Goal: Information Seeking & Learning: Learn about a topic

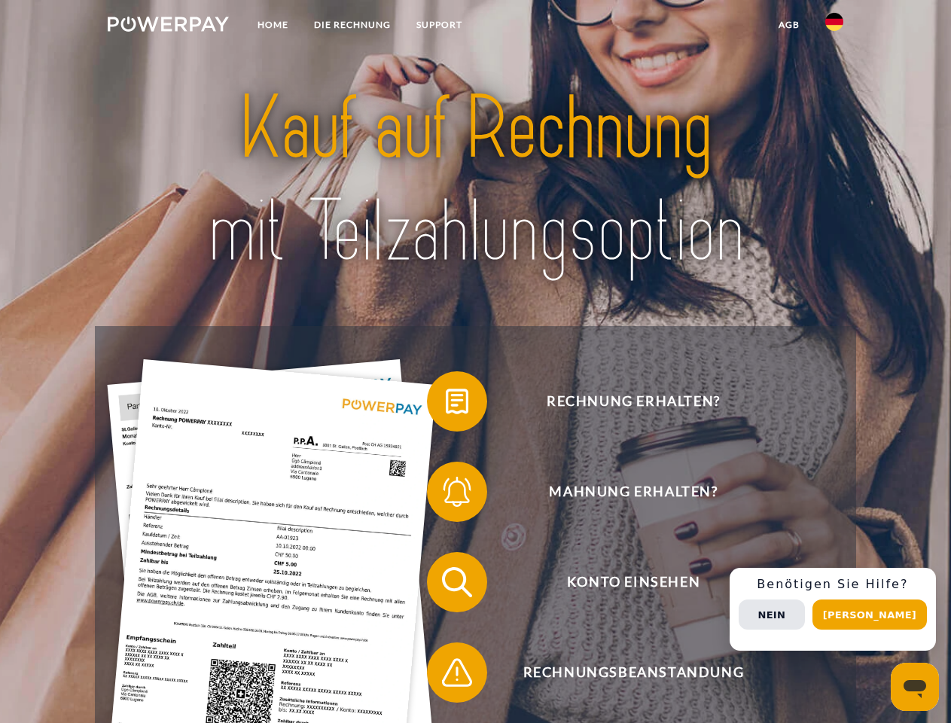
click at [168, 26] on img at bounding box center [168, 24] width 121 height 15
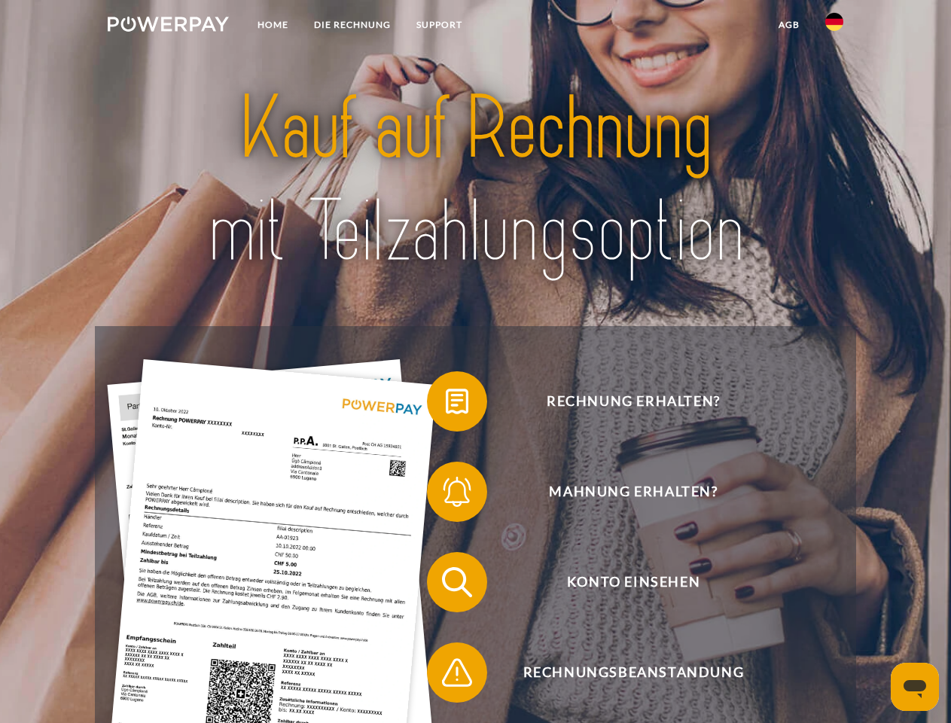
click at [834, 26] on img at bounding box center [834, 22] width 18 height 18
click at [788, 25] on link "agb" at bounding box center [789, 24] width 47 height 27
click at [446, 404] on span at bounding box center [434, 401] width 75 height 75
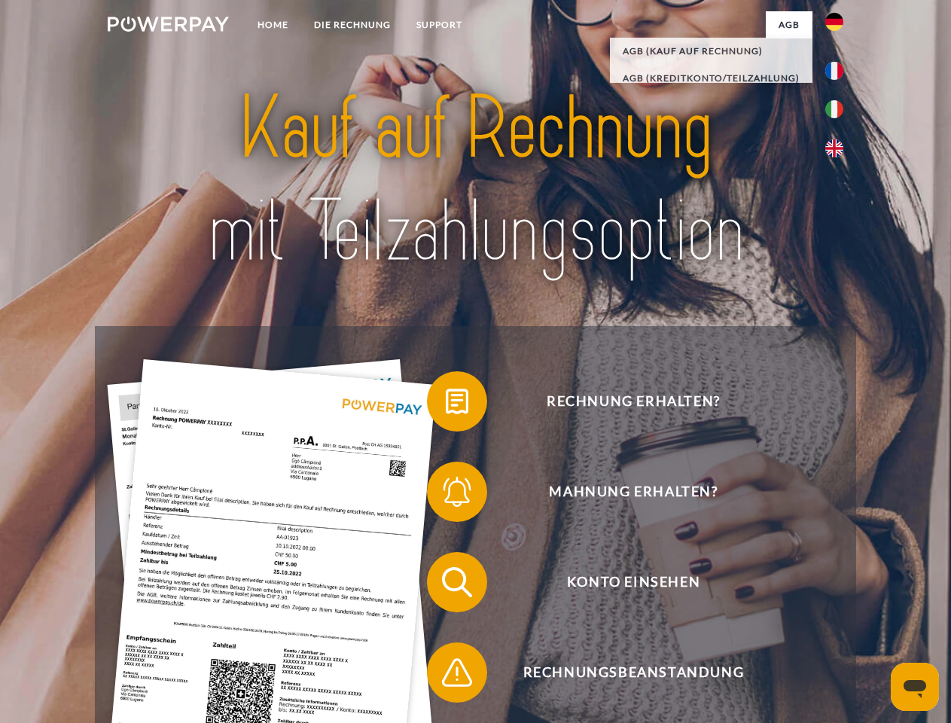
click at [446, 495] on span at bounding box center [434, 491] width 75 height 75
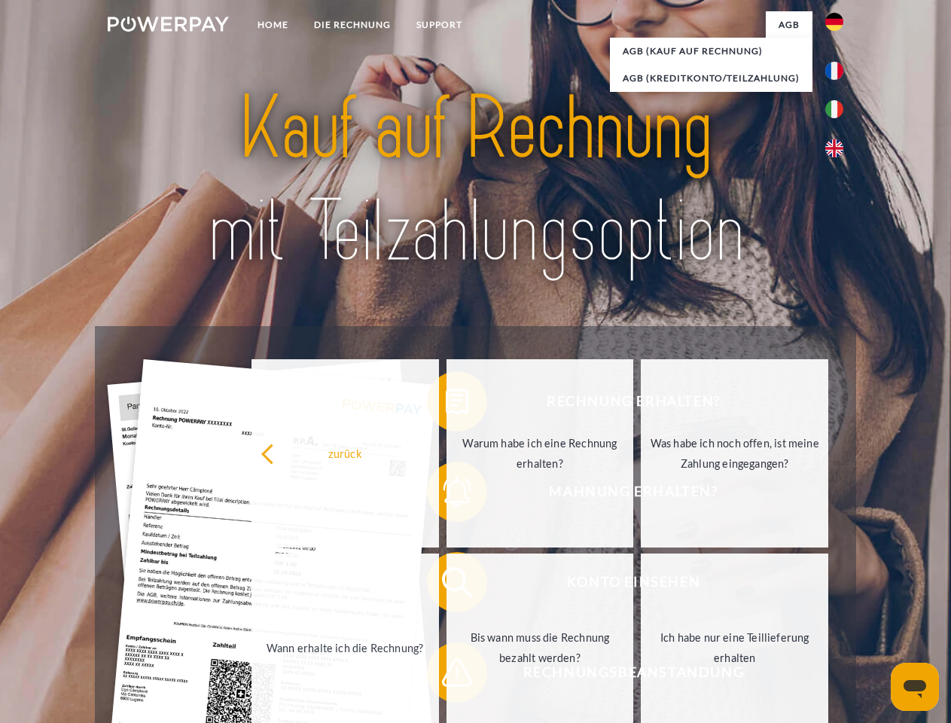
click at [447, 585] on link "Bis wann muss die Rechnung bezahlt werden?" at bounding box center [541, 647] width 188 height 188
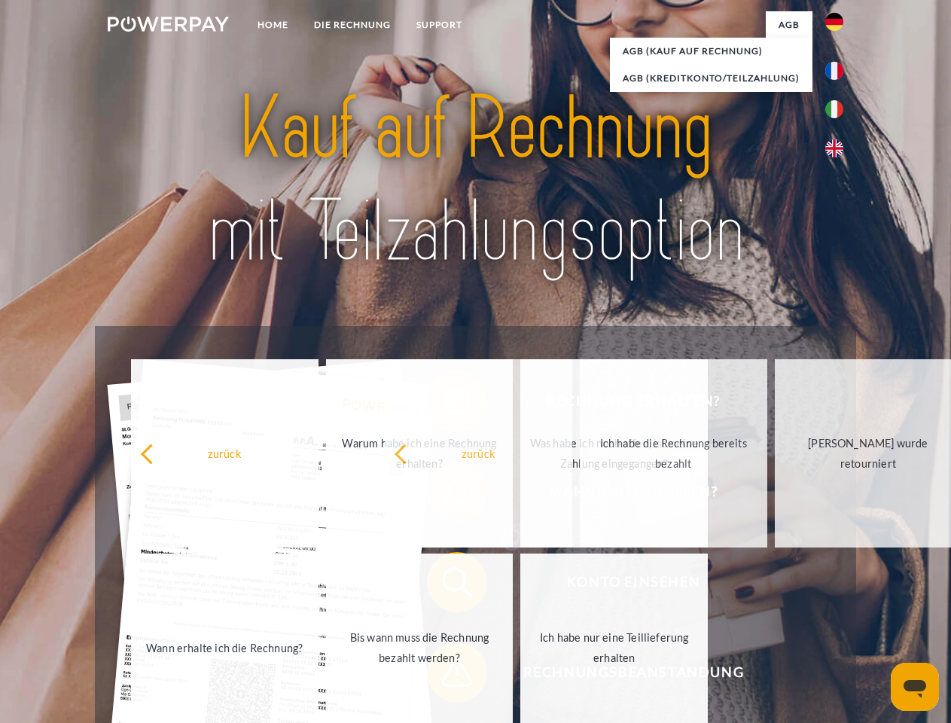
click at [446, 675] on span at bounding box center [434, 672] width 75 height 75
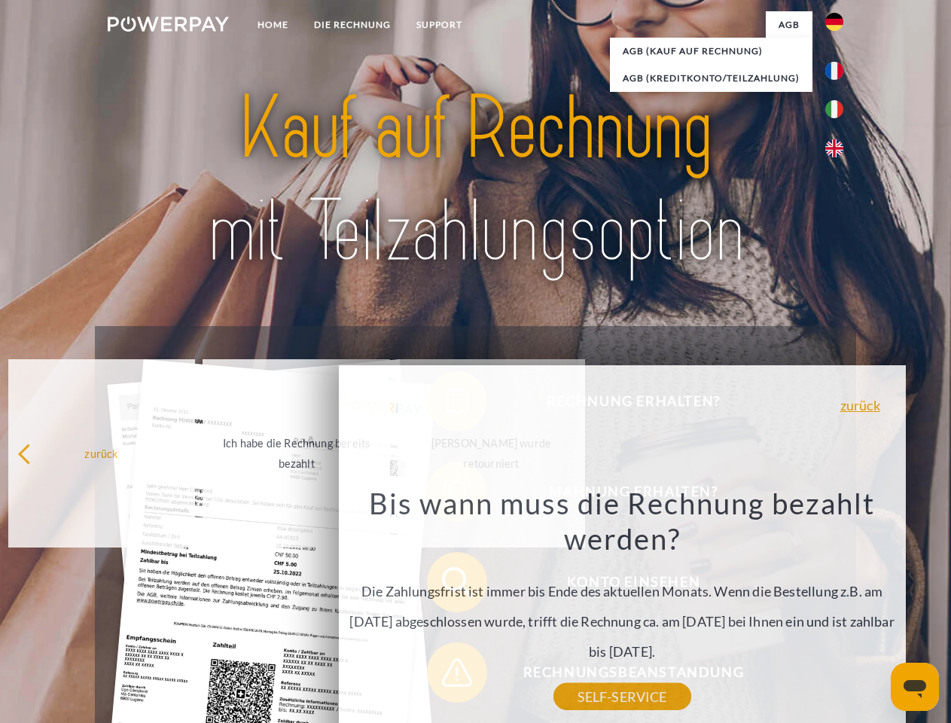
click at [838, 609] on div "Rechnung erhalten? Mahnung erhalten? Konto einsehen" at bounding box center [475, 627] width 761 height 602
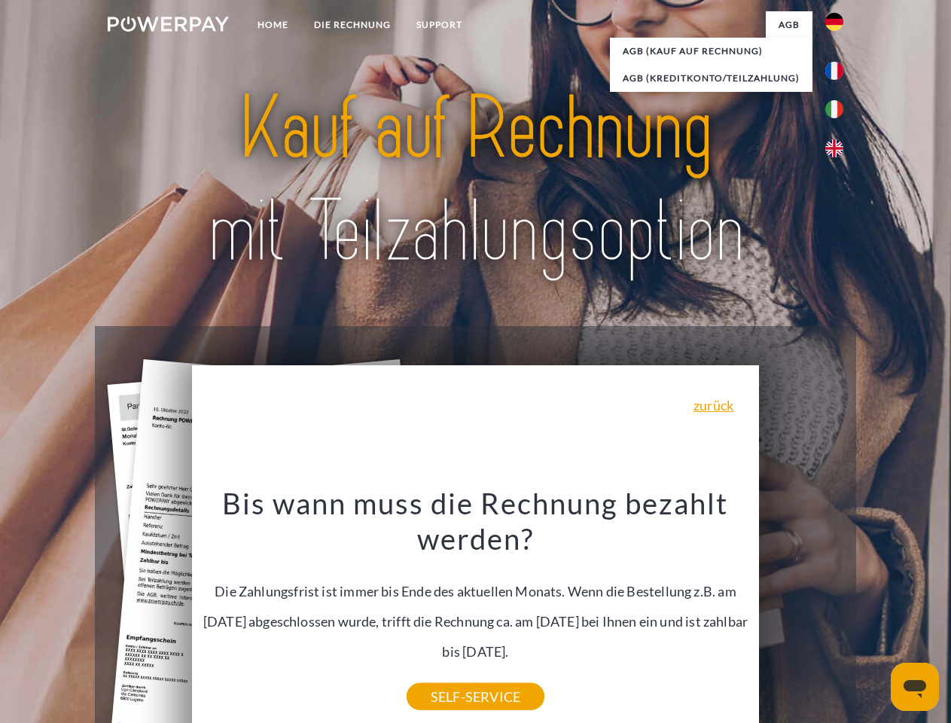
click at [801, 612] on span "Konto einsehen" at bounding box center [633, 582] width 369 height 60
click at [875, 614] on header "Home DIE RECHNUNG SUPPORT" at bounding box center [475, 520] width 951 height 1040
